Goal: Task Accomplishment & Management: Use online tool/utility

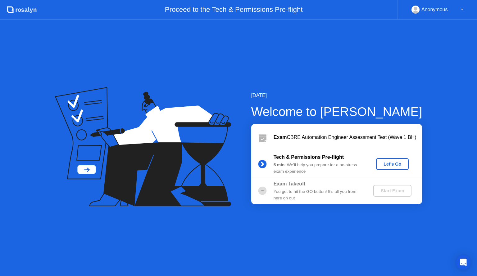
click at [388, 163] on div "Let's Go" at bounding box center [393, 164] width 28 height 5
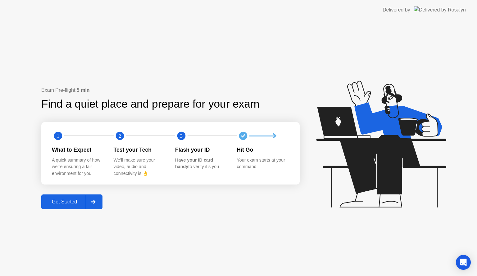
click at [76, 203] on div "Get Started" at bounding box center [64, 202] width 43 height 6
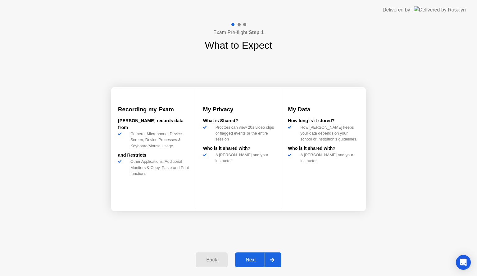
click at [276, 260] on div at bounding box center [272, 260] width 15 height 14
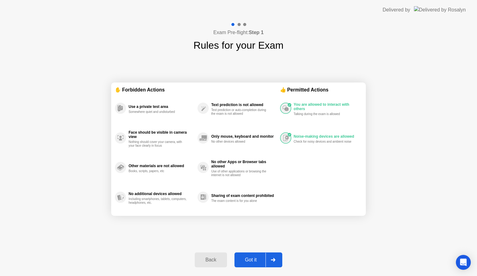
click at [275, 256] on div at bounding box center [272, 260] width 15 height 14
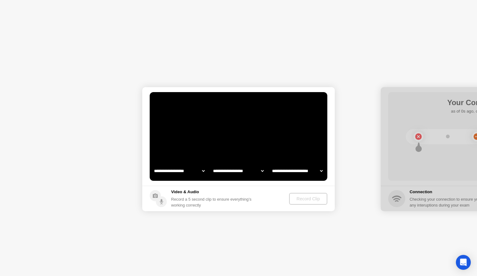
select select "**********"
select select "*******"
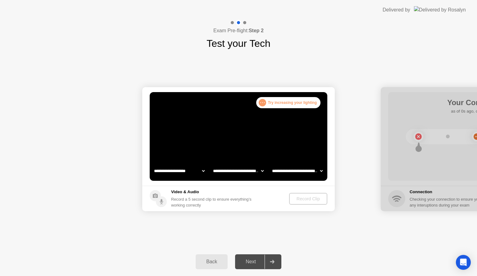
click at [196, 171] on select "**********" at bounding box center [179, 171] width 53 height 12
select select "**********"
click at [153, 165] on select "**********" at bounding box center [179, 171] width 53 height 12
click at [305, 199] on div "Record Clip" at bounding box center [308, 199] width 33 height 5
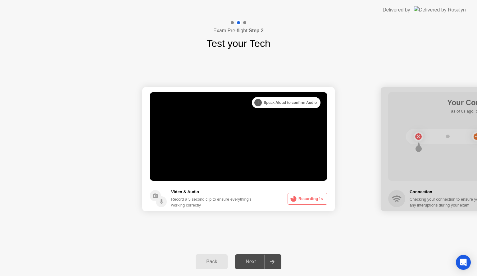
click at [301, 199] on button "Recording 1s" at bounding box center [308, 199] width 40 height 12
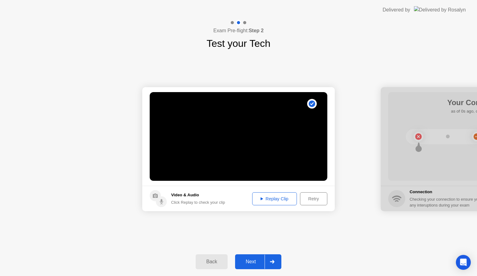
click at [270, 259] on div at bounding box center [272, 262] width 15 height 14
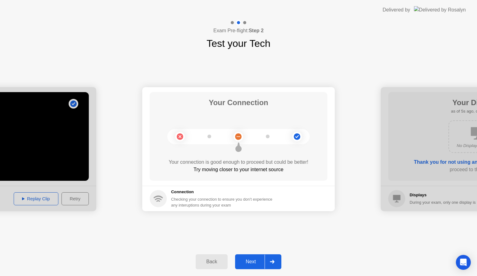
drag, startPoint x: 271, startPoint y: 260, endPoint x: 270, endPoint y: 256, distance: 3.2
click at [270, 259] on div at bounding box center [272, 262] width 15 height 14
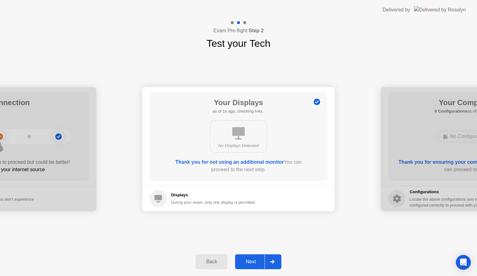
click at [275, 258] on div at bounding box center [272, 262] width 15 height 14
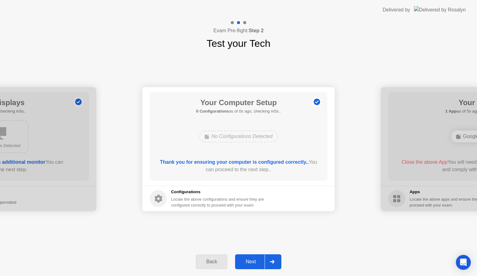
click at [280, 256] on button "Next" at bounding box center [258, 262] width 46 height 15
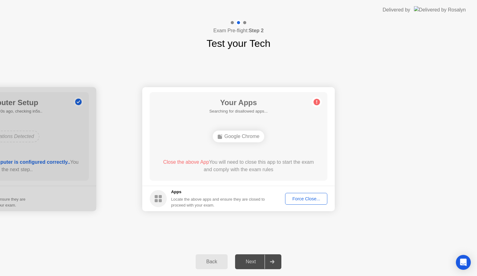
click at [311, 197] on div "Force Close..." at bounding box center [306, 199] width 38 height 5
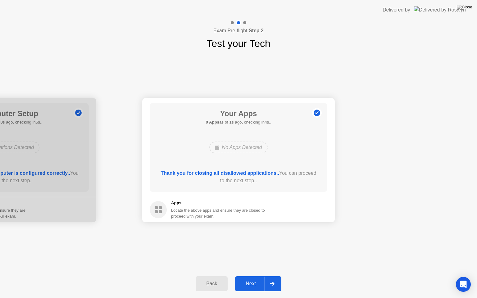
click at [271, 276] on icon at bounding box center [272, 284] width 5 height 4
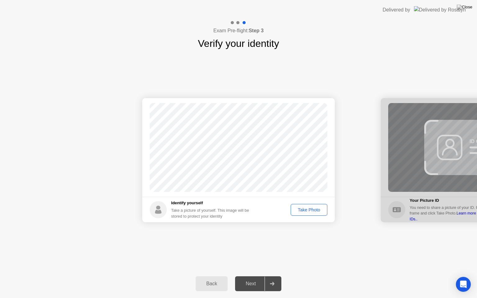
click at [303, 209] on div "Take Photo" at bounding box center [309, 209] width 32 height 5
click at [271, 276] on icon at bounding box center [272, 284] width 5 height 4
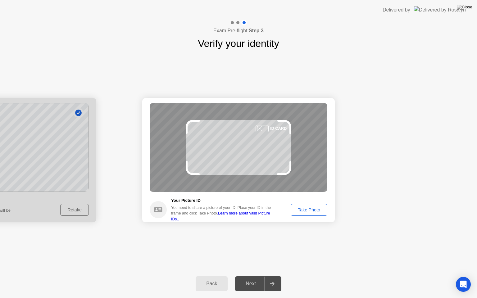
click at [316, 209] on div "Take Photo" at bounding box center [309, 209] width 32 height 5
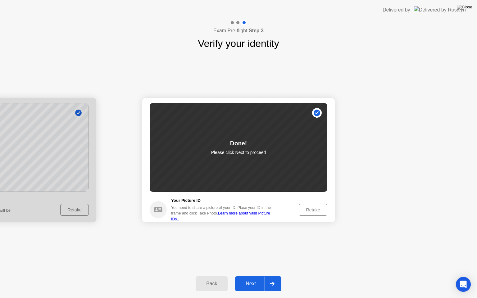
click at [272, 276] on div at bounding box center [272, 284] width 15 height 14
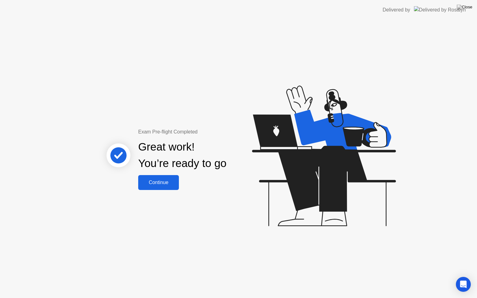
click at [165, 180] on div "Continue" at bounding box center [158, 183] width 37 height 6
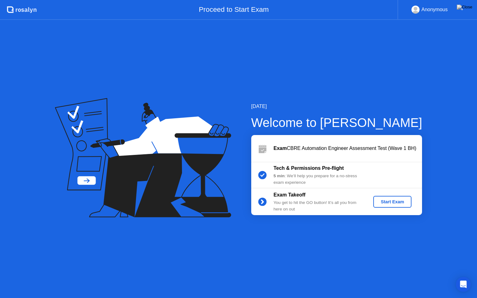
click at [397, 202] on div "Start Exam" at bounding box center [392, 201] width 33 height 5
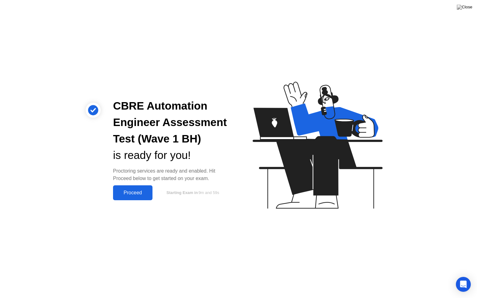
click at [129, 190] on div "Proceed" at bounding box center [133, 193] width 36 height 6
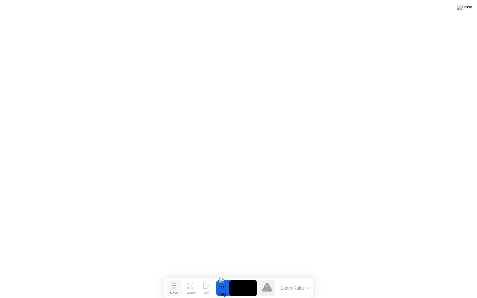
click at [171, 276] on button "Move" at bounding box center [174, 288] width 16 height 16
click at [175, 276] on circle at bounding box center [174, 285] width 1 height 1
click at [296, 276] on div "Exam Rules" at bounding box center [295, 288] width 36 height 20
click at [306, 276] on button "Exam Rules" at bounding box center [295, 288] width 33 height 6
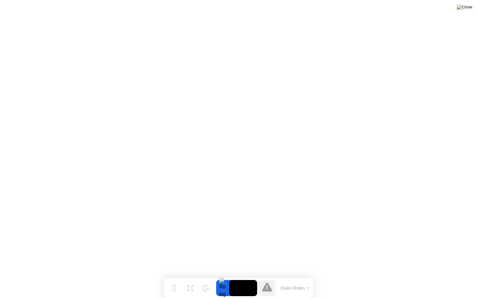
click at [471, 9] on img at bounding box center [465, 7] width 16 height 5
